Goal: Navigation & Orientation: Find specific page/section

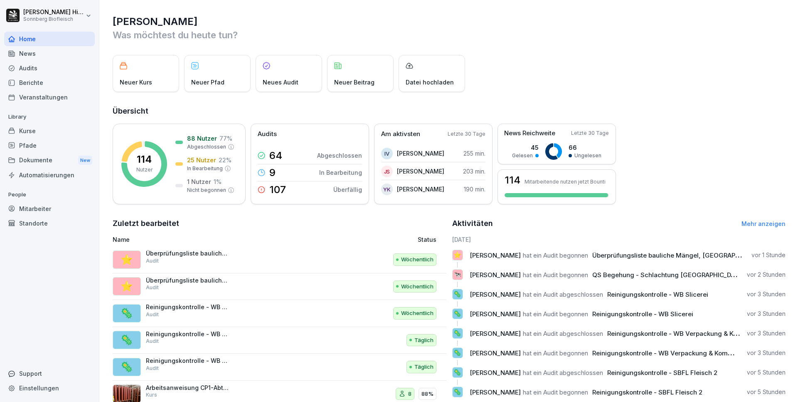
scroll to position [27, 0]
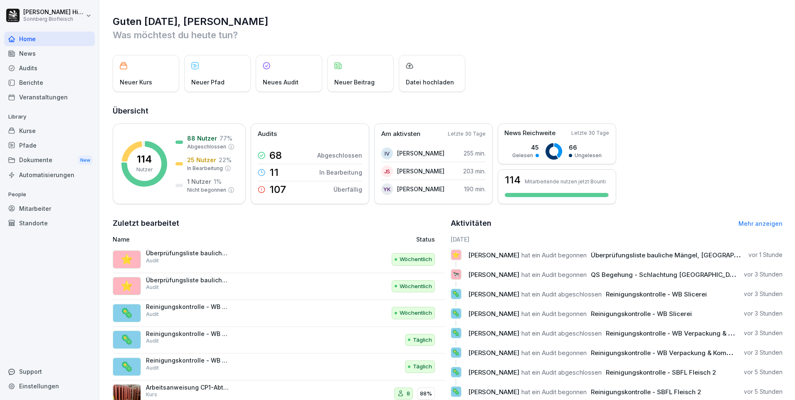
scroll to position [28, 0]
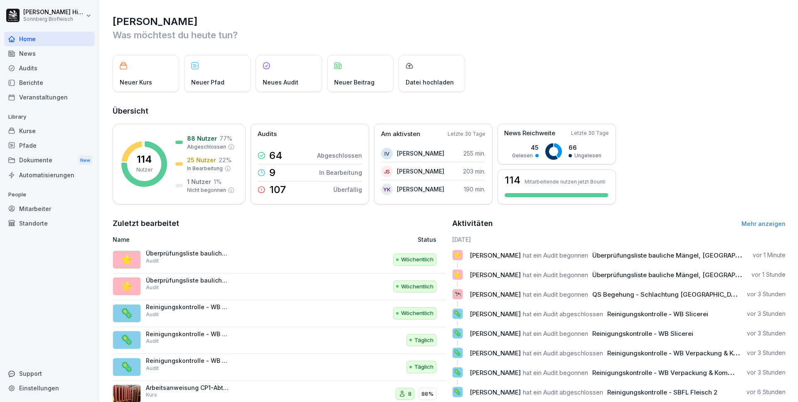
scroll to position [27, 0]
